Goal: Task Accomplishment & Management: Complete application form

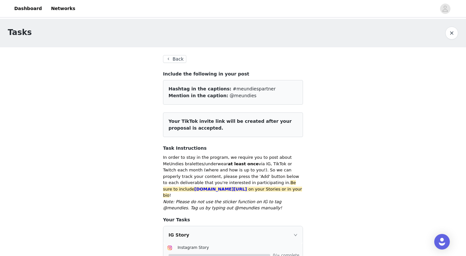
scroll to position [5, 0]
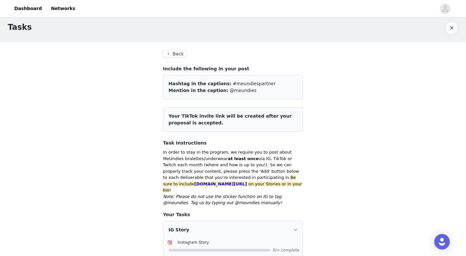
click at [172, 54] on button "Back" at bounding box center [174, 54] width 23 height 8
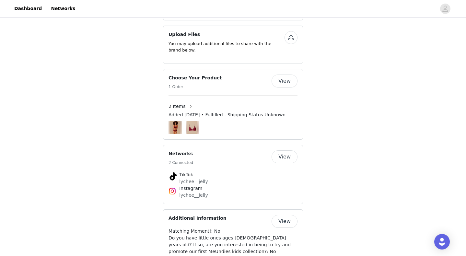
scroll to position [520, 0]
click at [281, 82] on button "View" at bounding box center [285, 80] width 26 height 13
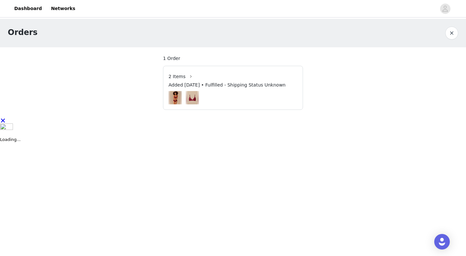
click at [253, 90] on div "Added [DATE] • Fulfilled - Shipping Status Unknown" at bounding box center [233, 86] width 129 height 9
click at [179, 78] on span "2 Items" at bounding box center [177, 76] width 17 height 7
click at [192, 76] on button "button" at bounding box center [191, 76] width 10 height 10
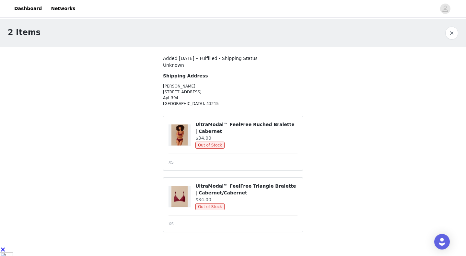
click at [456, 31] on button "button" at bounding box center [452, 33] width 13 height 13
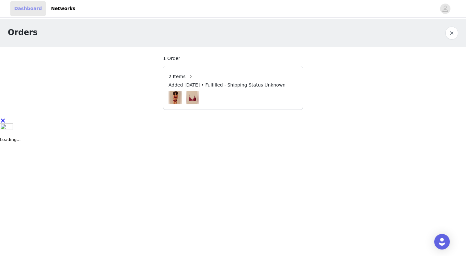
click at [31, 11] on link "Dashboard" at bounding box center [27, 8] width 35 height 15
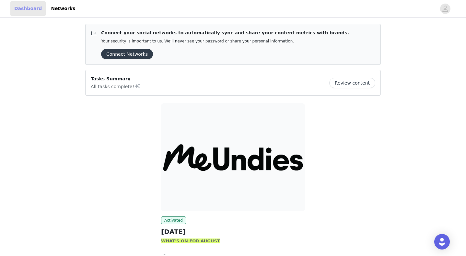
scroll to position [58, 0]
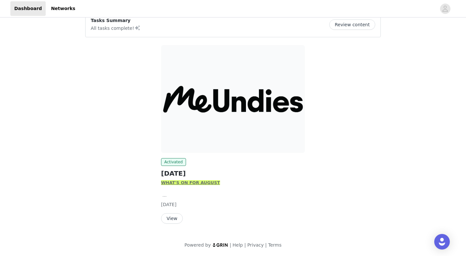
click at [170, 219] on button "View" at bounding box center [172, 218] width 22 height 10
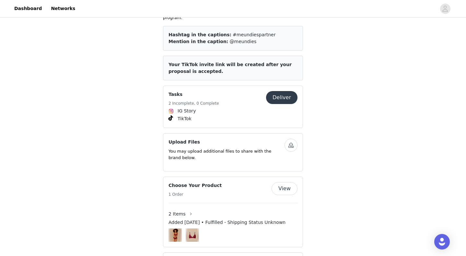
scroll to position [427, 0]
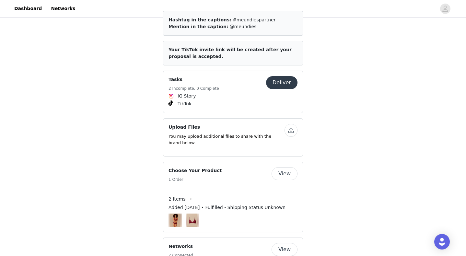
click at [280, 81] on button "Deliver" at bounding box center [281, 82] width 31 height 13
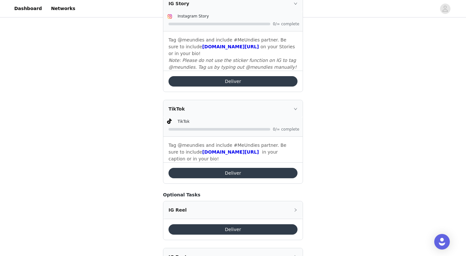
scroll to position [240, 0]
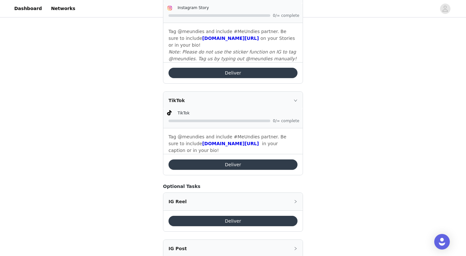
click at [220, 161] on button "Deliver" at bounding box center [233, 165] width 129 height 10
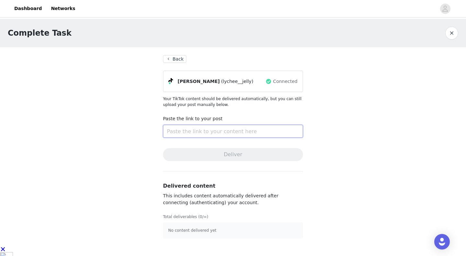
click at [180, 129] on input "text" at bounding box center [233, 131] width 140 height 13
paste input "[URL][DOMAIN_NAME]"
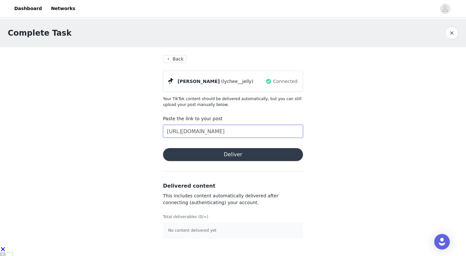
type input "[URL][DOMAIN_NAME]"
click at [149, 168] on div "Complete Task Back [PERSON_NAME] (lychee__jelly) Connected Your TikTok content …" at bounding box center [233, 133] width 466 height 228
click at [186, 157] on button "Deliver" at bounding box center [233, 154] width 140 height 13
click at [178, 61] on button "Back" at bounding box center [174, 59] width 23 height 8
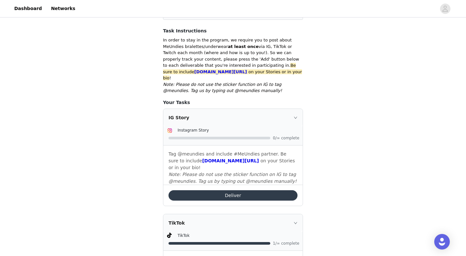
scroll to position [116, 0]
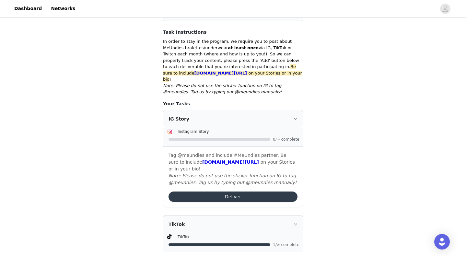
click at [208, 192] on button "Deliver" at bounding box center [233, 197] width 129 height 10
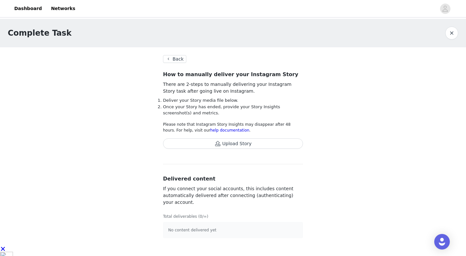
click at [229, 142] on button "Upload Story" at bounding box center [233, 144] width 140 height 10
click at [206, 143] on button "Upload Story" at bounding box center [233, 144] width 140 height 10
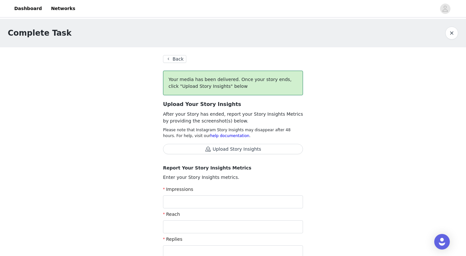
click at [215, 158] on span "Upload Story Insights" at bounding box center [233, 152] width 140 height 16
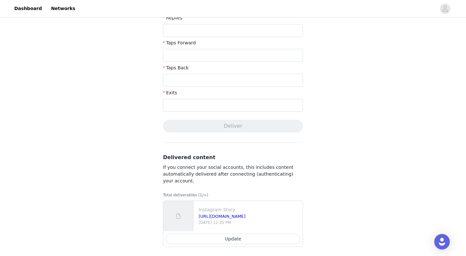
scroll to position [225, 0]
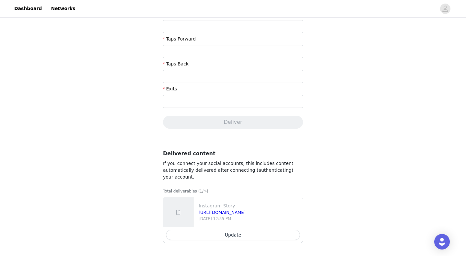
click at [194, 178] on p "If you connect your social accounts, this includes content automatically delive…" at bounding box center [233, 170] width 140 height 20
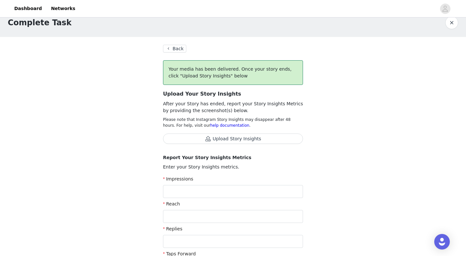
scroll to position [0, 0]
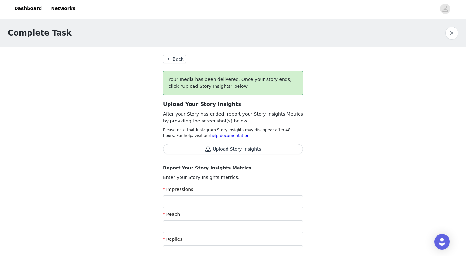
click at [180, 59] on button "Back" at bounding box center [174, 59] width 23 height 8
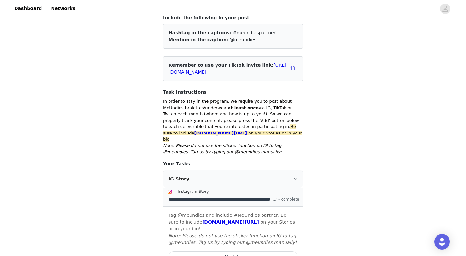
scroll to position [87, 0]
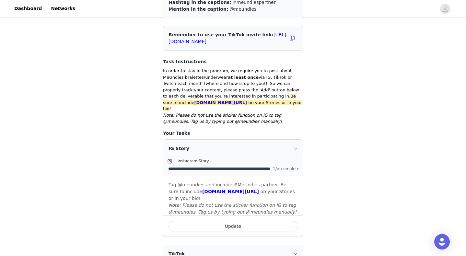
click at [240, 145] on div "IG Story" at bounding box center [232, 149] width 139 height 18
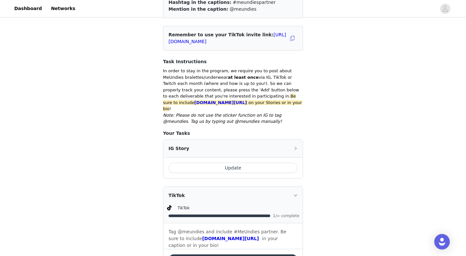
click at [240, 145] on div "IG Story" at bounding box center [232, 149] width 139 height 18
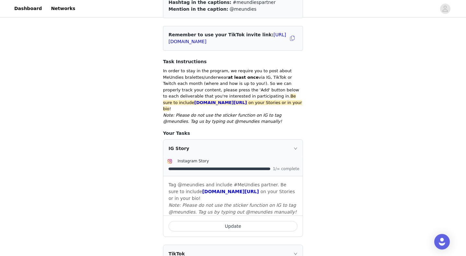
click at [214, 221] on button "Update" at bounding box center [233, 226] width 129 height 10
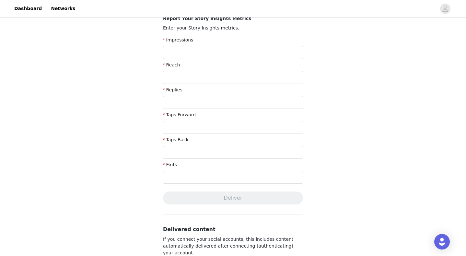
scroll to position [225, 0]
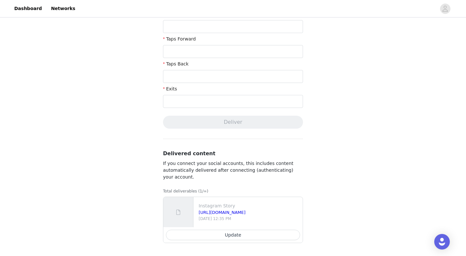
click at [236, 181] on div "Delivered content If you connect your social accounts, this includes content au…" at bounding box center [233, 196] width 140 height 93
click at [205, 188] on p "Total deliverables (1/∞)" at bounding box center [233, 191] width 140 height 6
click at [201, 234] on button "Update" at bounding box center [233, 235] width 134 height 10
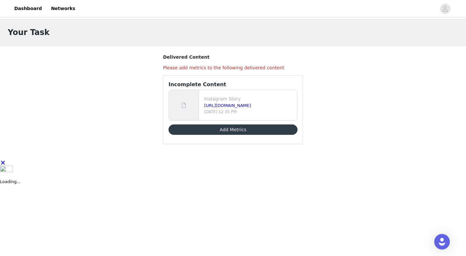
click at [122, 37] on div "Your Task" at bounding box center [233, 33] width 451 height 12
click at [257, 63] on section "Delivered Content Please add metrics to the following delivered content Incompl…" at bounding box center [233, 103] width 156 height 114
click at [31, 10] on link "Dashboard" at bounding box center [27, 8] width 35 height 15
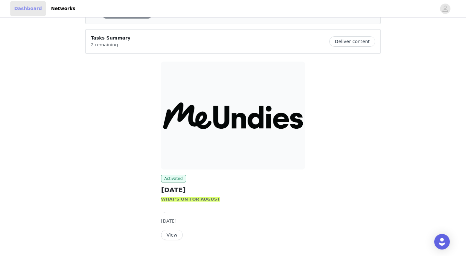
scroll to position [57, 0]
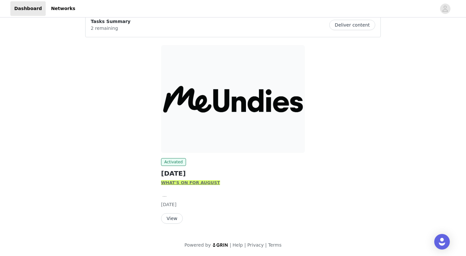
click at [172, 219] on button "View" at bounding box center [172, 218] width 22 height 10
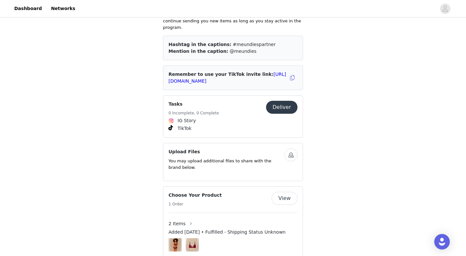
scroll to position [408, 0]
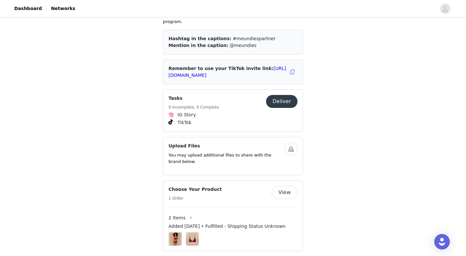
click at [283, 99] on button "Deliver" at bounding box center [281, 101] width 31 height 13
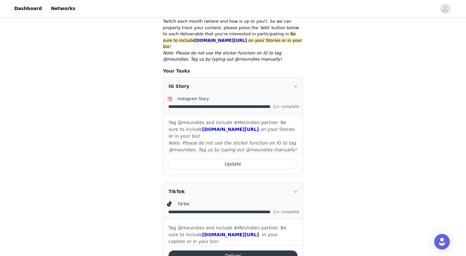
scroll to position [168, 0]
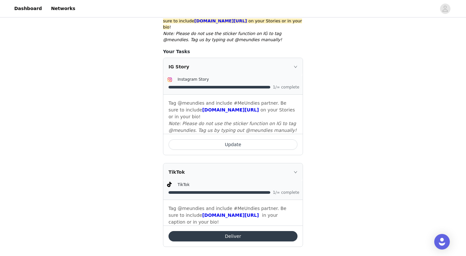
click at [297, 66] on icon "icon: right" at bounding box center [295, 67] width 3 height 2
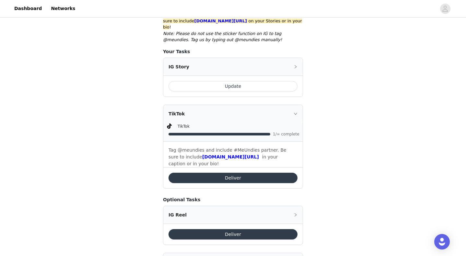
click at [297, 65] on icon "icon: right" at bounding box center [296, 67] width 4 height 4
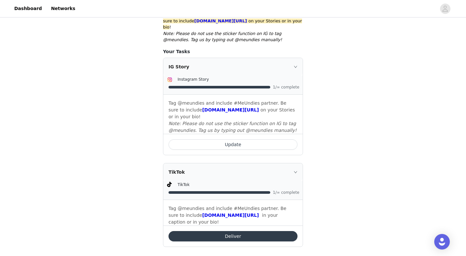
click at [250, 84] on div at bounding box center [234, 87] width 130 height 7
click at [214, 107] on link "[DOMAIN_NAME][URL]" at bounding box center [230, 109] width 57 height 5
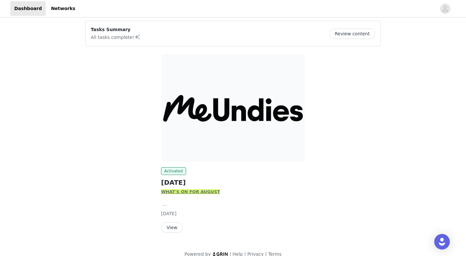
scroll to position [58, 0]
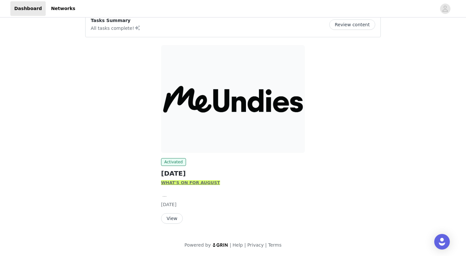
click at [171, 220] on button "View" at bounding box center [172, 218] width 22 height 10
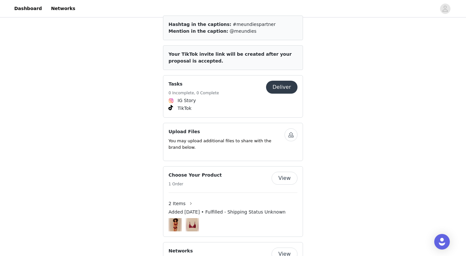
scroll to position [421, 0]
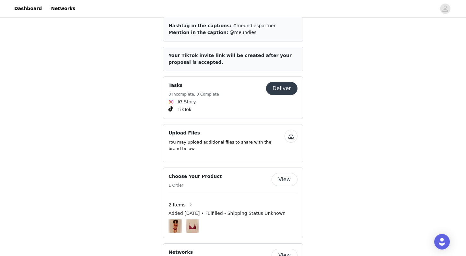
click at [280, 89] on button "Deliver" at bounding box center [281, 88] width 31 height 13
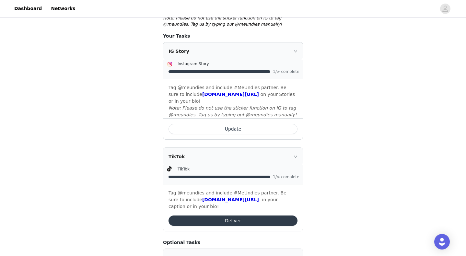
scroll to position [183, 0]
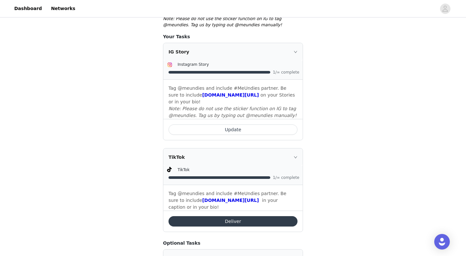
click at [255, 125] on button "Update" at bounding box center [233, 130] width 129 height 10
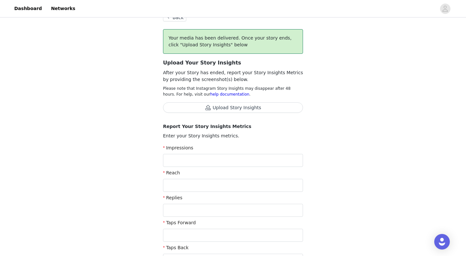
scroll to position [42, 0]
click at [219, 93] on link "help documentation" at bounding box center [230, 94] width 39 height 5
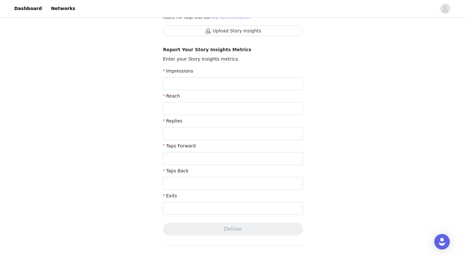
scroll to position [121, 0]
